Goal: Transaction & Acquisition: Purchase product/service

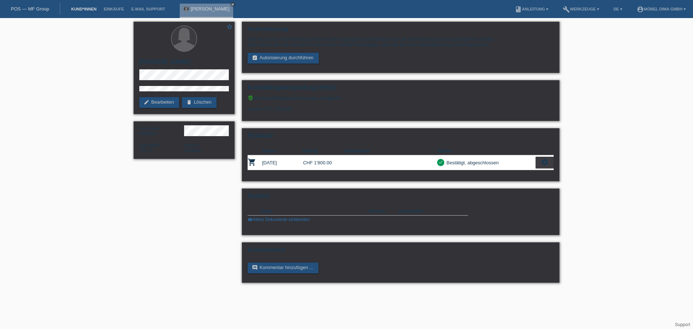
click at [85, 7] on link "Kund*innen" at bounding box center [84, 9] width 33 height 4
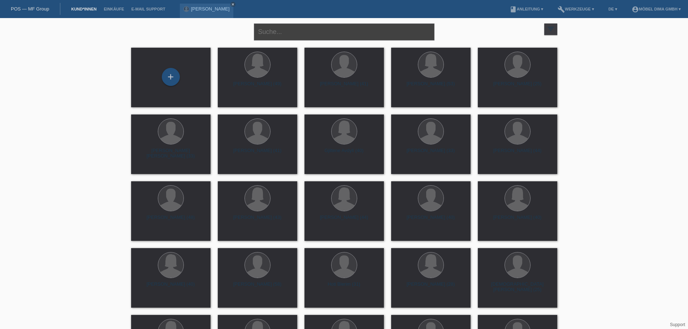
click at [326, 34] on input "text" at bounding box center [344, 31] width 181 height 17
type input "esma"
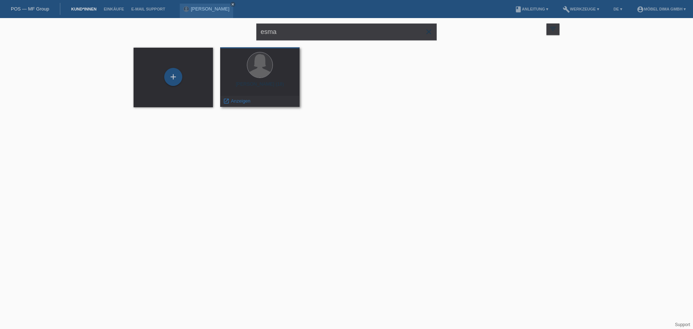
click at [284, 73] on div at bounding box center [260, 65] width 68 height 27
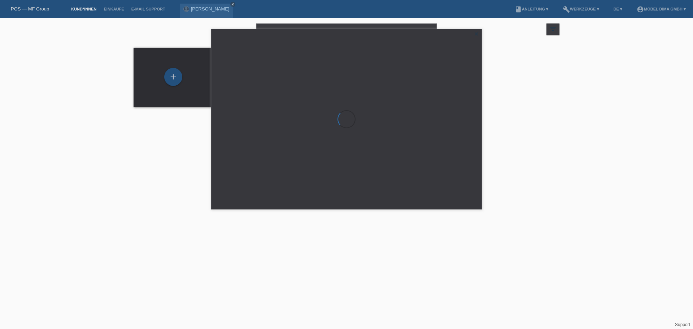
click at [284, 73] on div at bounding box center [347, 119] width 270 height 180
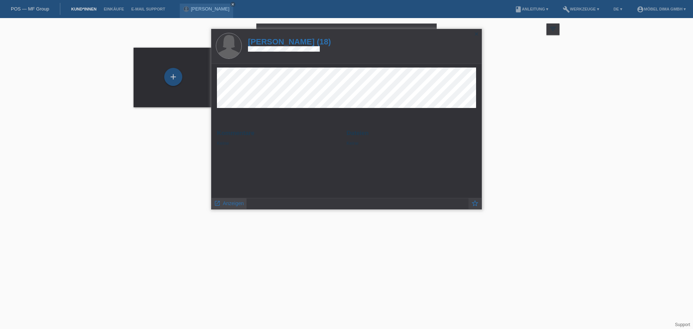
click at [237, 202] on span "Anzeigen" at bounding box center [233, 203] width 21 height 6
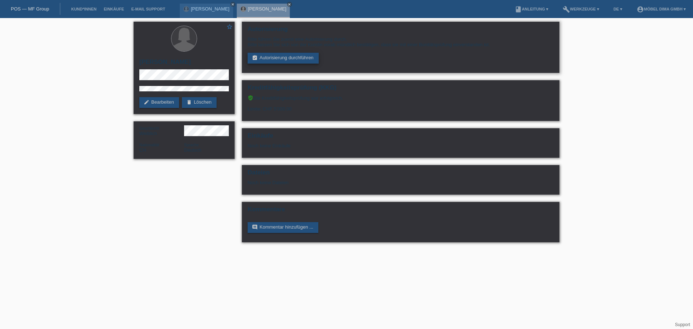
click at [308, 61] on link "assignment_turned_in Autorisierung durchführen" at bounding box center [283, 58] width 71 height 11
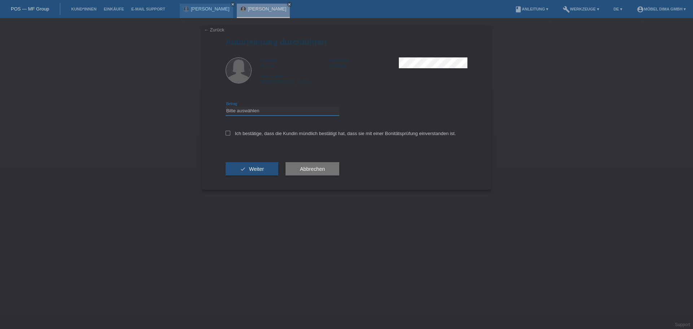
click at [295, 114] on select "Bitte auswählen CHF 1.00 - CHF 499.00 CHF 500.00 - CHF 1'999.00 CHF 2'000.00 - …" at bounding box center [283, 111] width 114 height 9
select select "3"
click at [226, 107] on select "Bitte auswählen CHF 1.00 - CHF 499.00 CHF 500.00 - CHF 1'999.00 CHF 2'000.00 - …" at bounding box center [283, 111] width 114 height 9
click at [224, 130] on div "← Zurück Autorisierung durchführen Vorname Esma Nachname Dedinja Nationalität S…" at bounding box center [346, 107] width 289 height 164
click at [230, 133] on label "Ich bestätige, dass die Kundin mündlich bestätigt hat, dass sie mit einer Bonit…" at bounding box center [341, 133] width 230 height 5
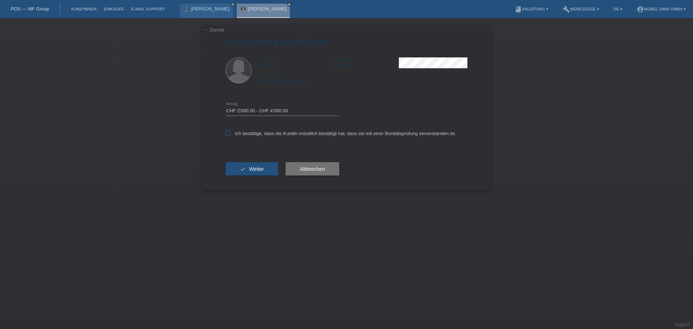
click at [230, 133] on input "Ich bestätige, dass die Kundin mündlich bestätigt hat, dass sie mit einer Bonit…" at bounding box center [228, 133] width 5 height 5
checkbox input "true"
click at [248, 166] on button "check Weiter" at bounding box center [252, 169] width 53 height 14
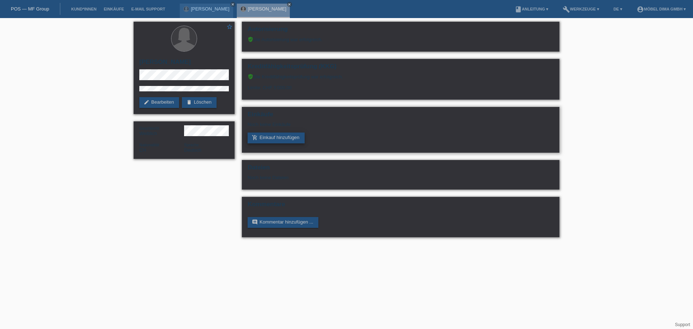
click at [277, 135] on link "add_shopping_cart Einkauf hinzufügen" at bounding box center [276, 138] width 57 height 11
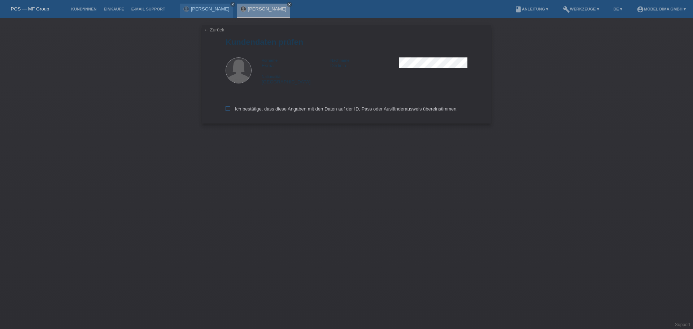
click at [228, 108] on icon at bounding box center [228, 108] width 5 height 5
click at [228, 108] on input "Ich bestätige, dass diese Angaben mit den Daten auf der ID, Pass oder Ausländer…" at bounding box center [228, 108] width 5 height 5
checkbox input "true"
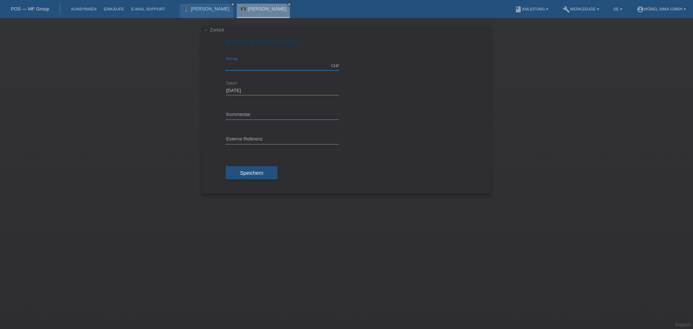
click at [245, 64] on input "text" at bounding box center [283, 65] width 114 height 9
type input "2390.00"
click at [247, 171] on span "Speichern" at bounding box center [251, 173] width 23 height 6
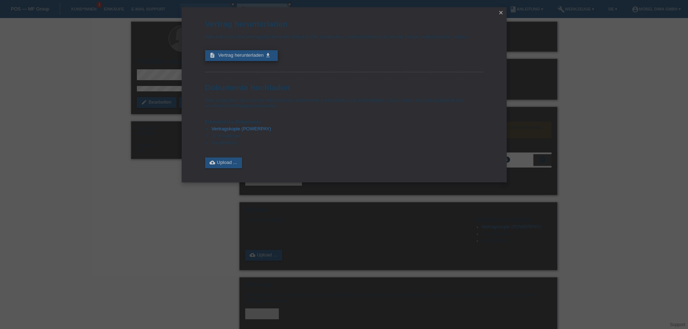
click at [236, 55] on span "Vertrag herunterladen" at bounding box center [241, 54] width 46 height 5
click at [501, 12] on icon "close" at bounding box center [501, 13] width 6 height 6
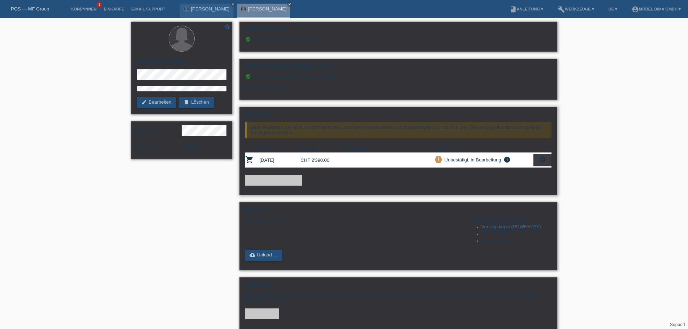
click at [540, 161] on icon "settings" at bounding box center [543, 160] width 8 height 8
click at [540, 157] on icon "settings" at bounding box center [543, 160] width 8 height 8
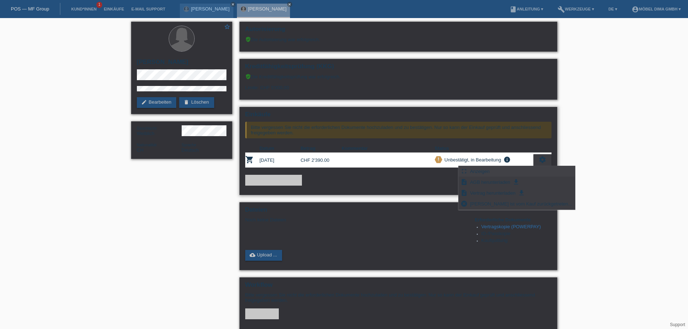
click at [477, 173] on span "Anzeigen" at bounding box center [480, 171] width 22 height 9
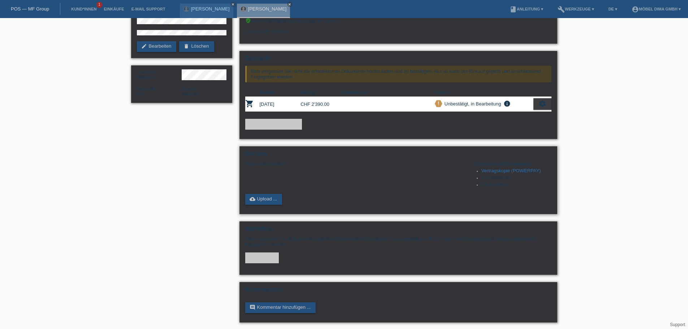
scroll to position [57, 0]
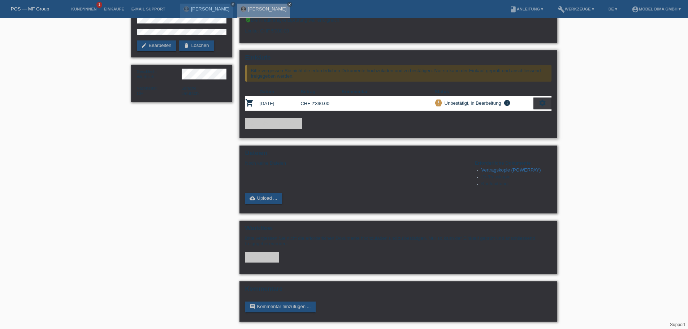
click at [544, 104] on icon "settings" at bounding box center [543, 103] width 8 height 8
click at [540, 105] on icon "settings" at bounding box center [543, 103] width 8 height 8
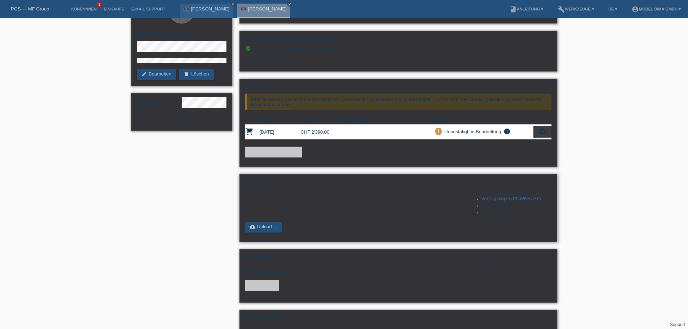
scroll to position [0, 0]
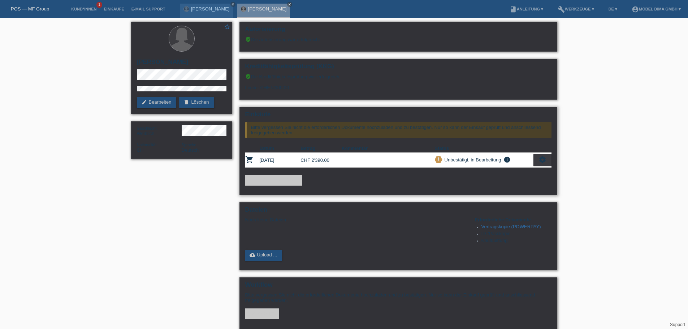
click at [541, 160] on icon "settings" at bounding box center [543, 160] width 8 height 8
click at [540, 162] on icon "settings" at bounding box center [543, 160] width 8 height 8
click at [546, 160] on icon "settings" at bounding box center [543, 160] width 8 height 8
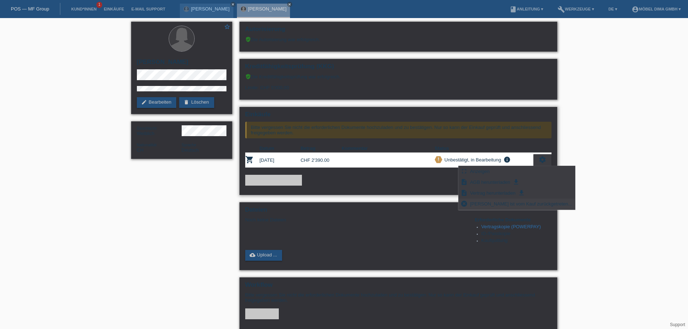
click at [503, 203] on span "Kundin ist vom Kauf zurückgetreten..." at bounding box center [521, 203] width 104 height 9
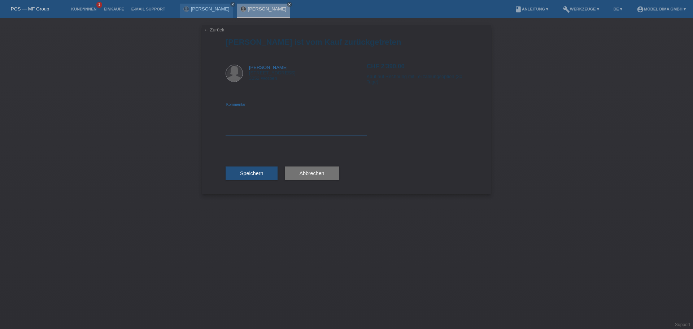
click at [248, 129] on textarea at bounding box center [296, 121] width 141 height 28
type textarea "F"
type textarea "Fehler beim Betrag"
click at [250, 172] on span "Speichern" at bounding box center [251, 173] width 23 height 6
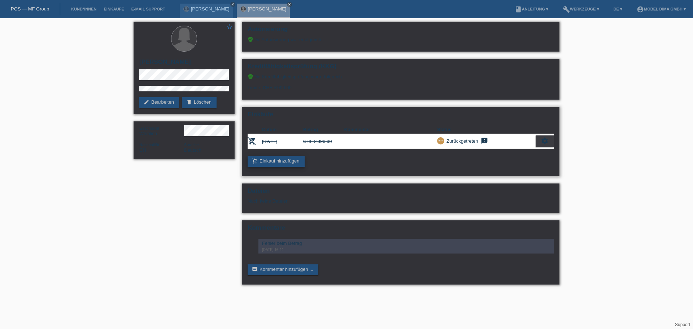
click at [282, 160] on link "add_shopping_cart Einkauf hinzufügen" at bounding box center [276, 161] width 57 height 11
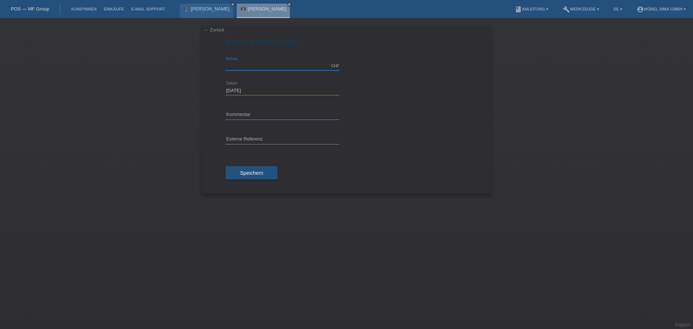
click at [238, 62] on input "text" at bounding box center [283, 65] width 114 height 9
type input "1690.00"
click at [247, 172] on span "Speichern" at bounding box center [251, 173] width 23 height 6
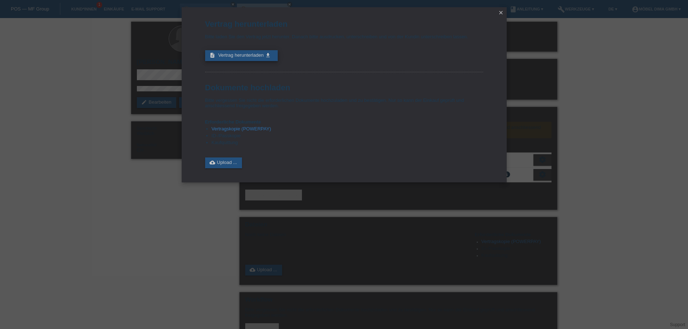
click at [239, 54] on span "Vertrag herunterladen" at bounding box center [241, 54] width 46 height 5
click at [502, 11] on icon "close" at bounding box center [501, 13] width 6 height 6
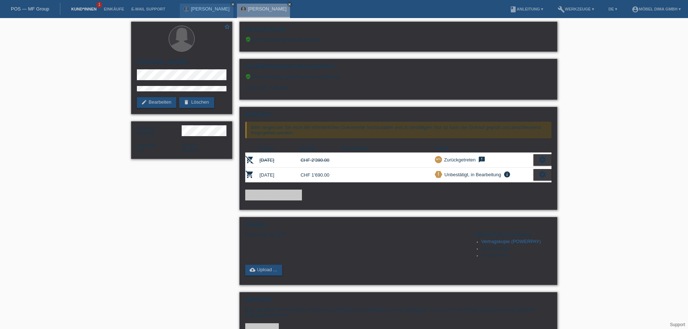
click at [77, 9] on link "Kund*innen" at bounding box center [84, 9] width 33 height 4
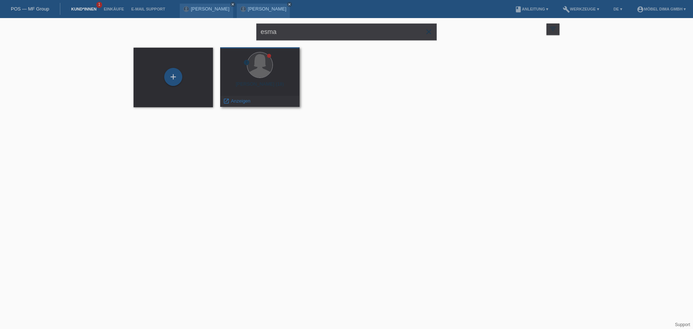
click at [267, 81] on div "error [PERSON_NAME] (18) launch Anzeigen" at bounding box center [259, 77] width 79 height 60
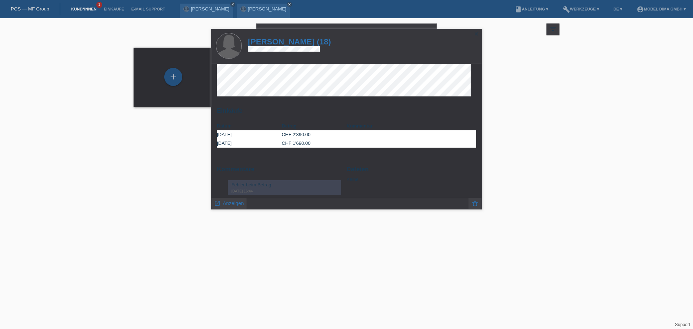
scroll to position [18, 0]
